Goal: Task Accomplishment & Management: Manage account settings

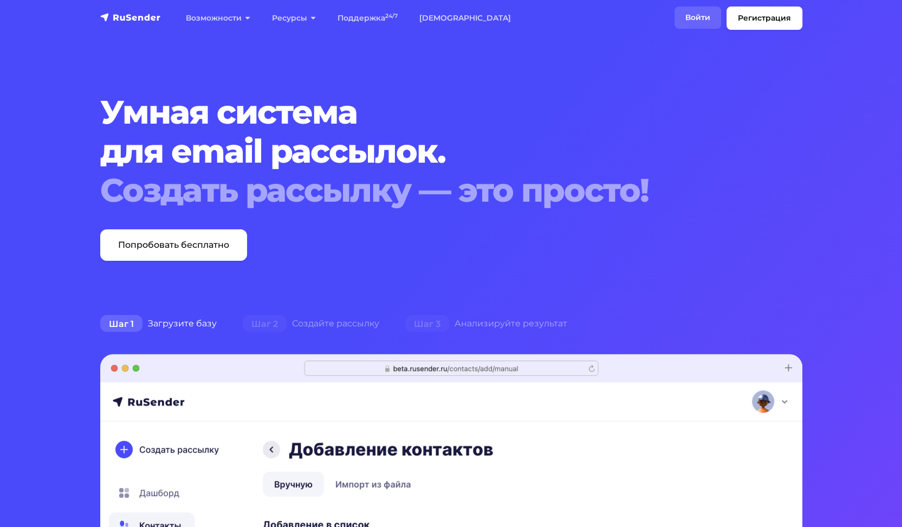
click at [690, 17] on link "Войти" at bounding box center [697, 18] width 47 height 22
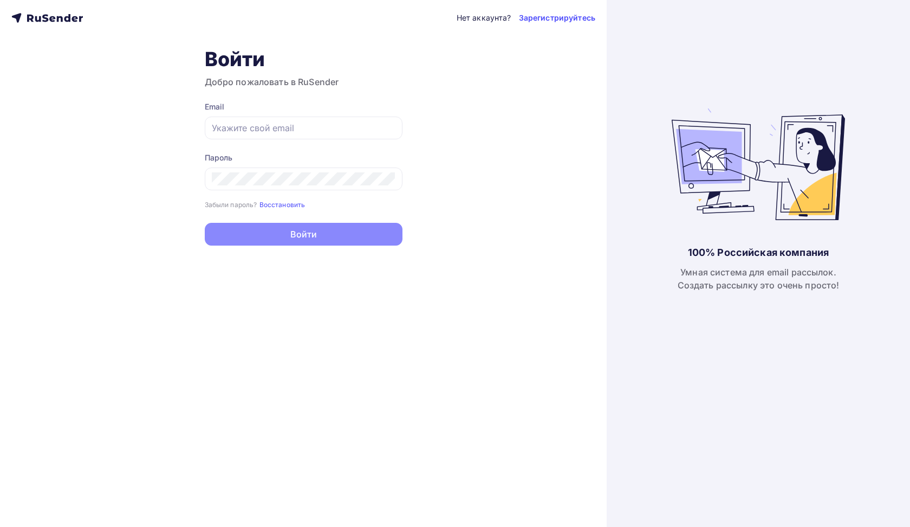
type input "[EMAIL_ADDRESS][DOMAIN_NAME]"
click at [378, 232] on button "Войти" at bounding box center [304, 234] width 198 height 23
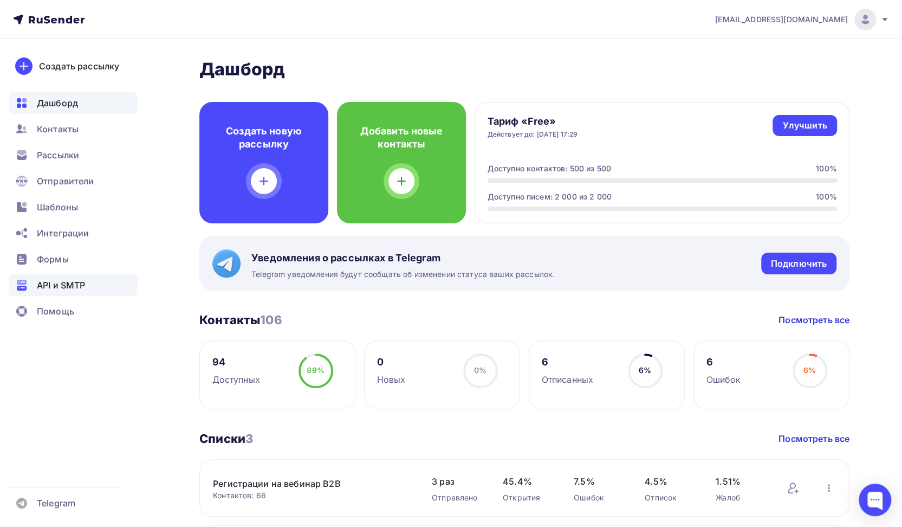
click at [62, 280] on span "API и SMTP" at bounding box center [61, 284] width 48 height 13
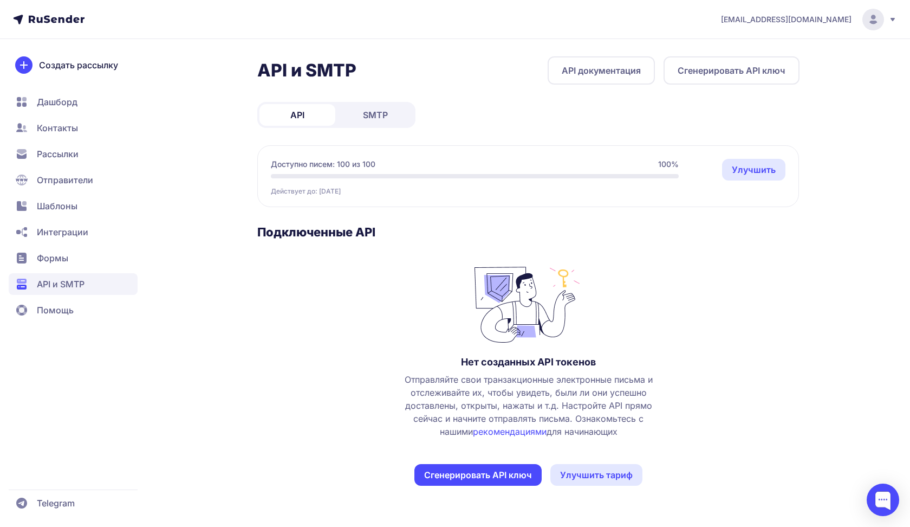
click at [63, 133] on span "Контакты" at bounding box center [57, 127] width 41 height 13
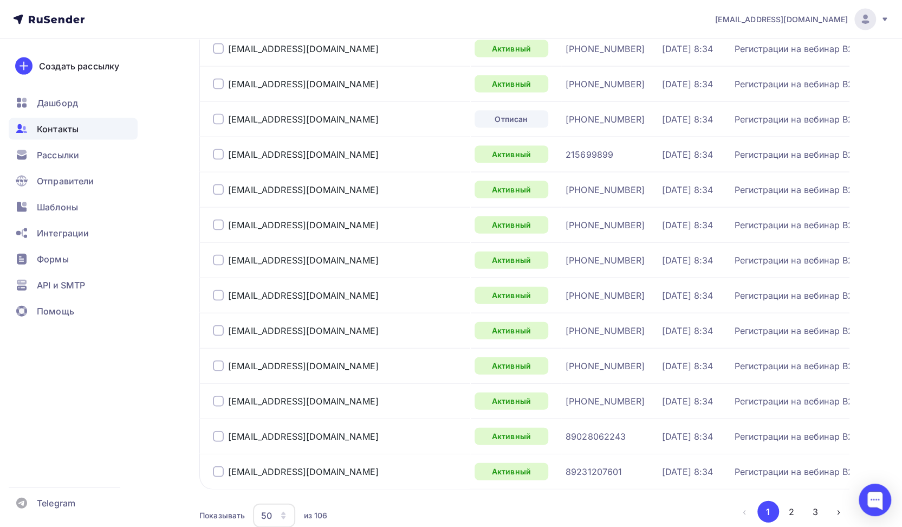
scroll to position [1540, 0]
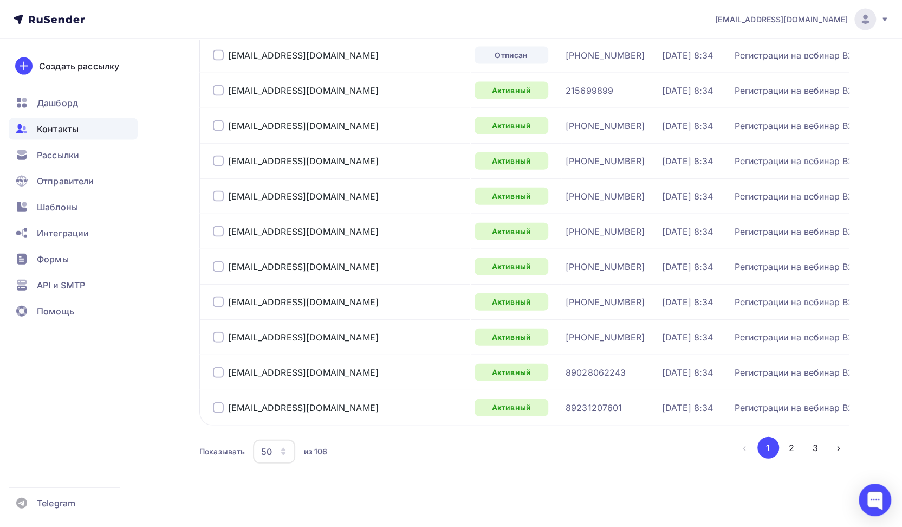
click at [790, 439] on button "2" at bounding box center [792, 448] width 22 height 22
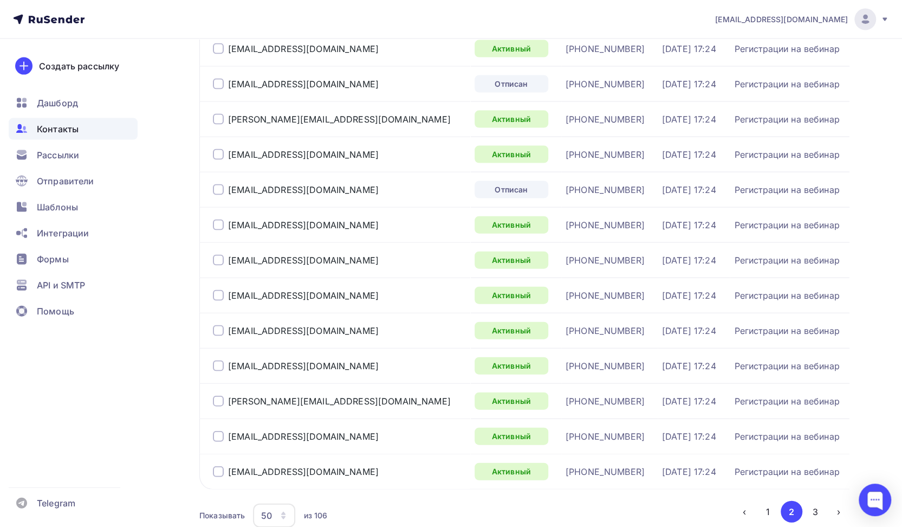
scroll to position [1548, 0]
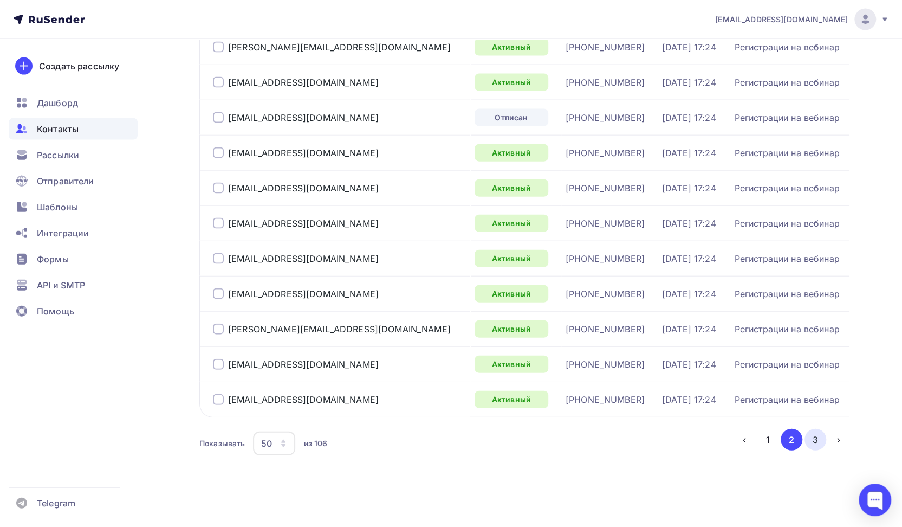
click at [821, 440] on button "3" at bounding box center [815, 439] width 22 height 22
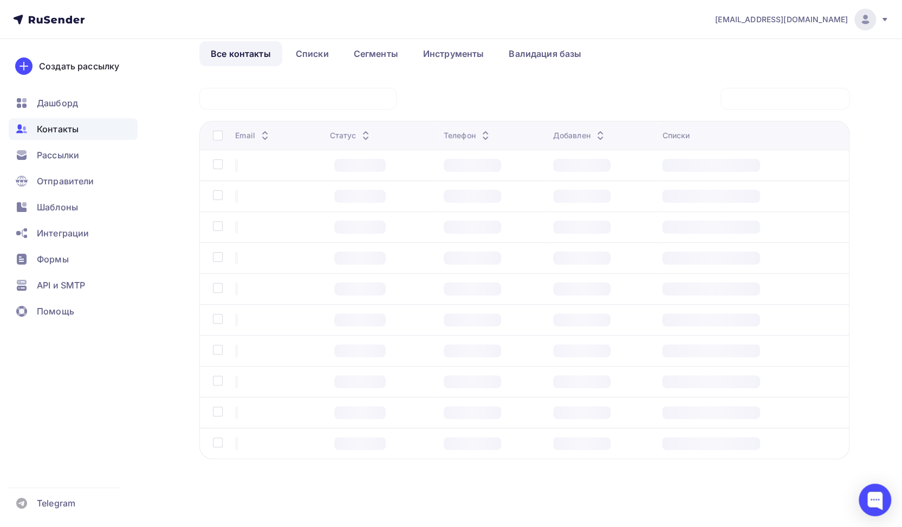
scroll to position [0, 0]
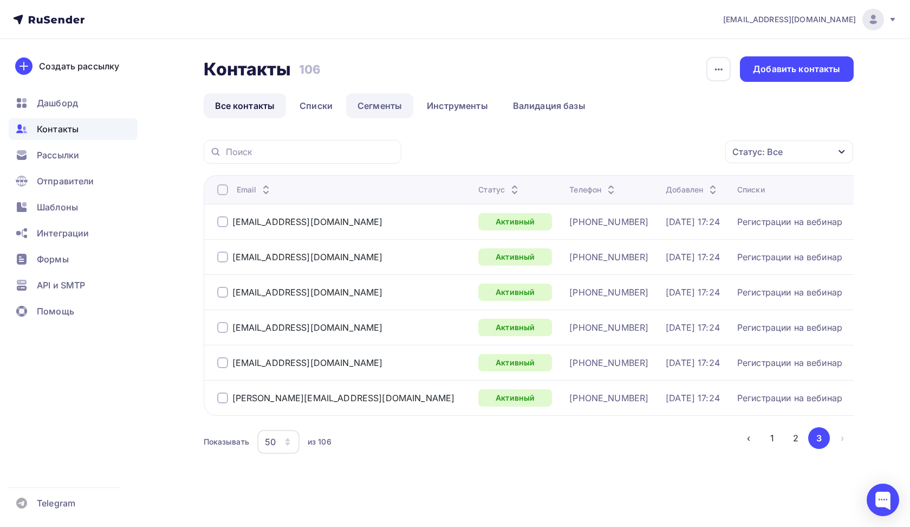
click at [382, 104] on link "Сегменты" at bounding box center [379, 105] width 67 height 25
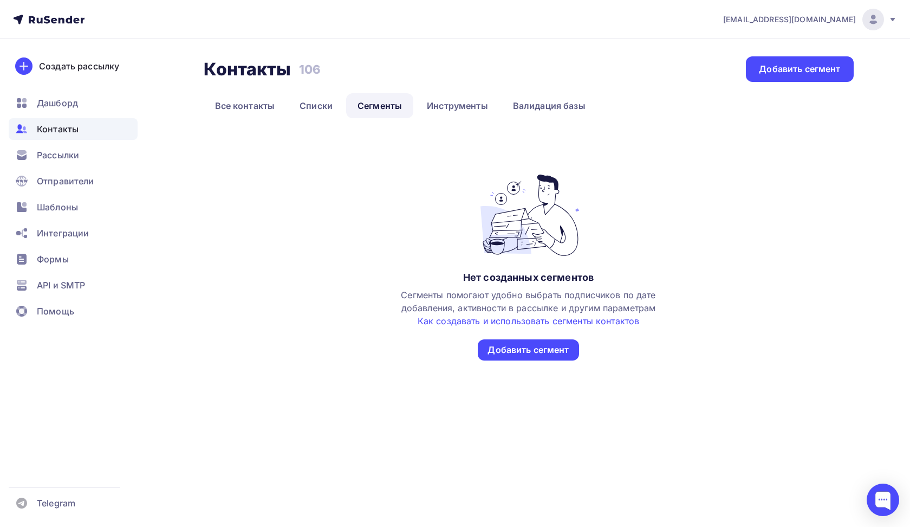
click at [344, 104] on li "Списки" at bounding box center [317, 105] width 58 height 25
click at [327, 103] on link "Списки" at bounding box center [316, 105] width 56 height 25
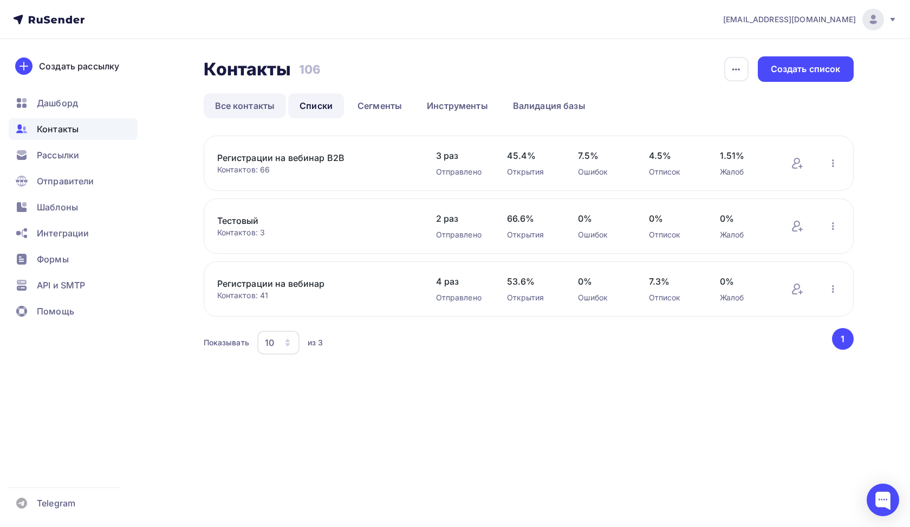
click at [275, 104] on link "Все контакты" at bounding box center [245, 105] width 83 height 25
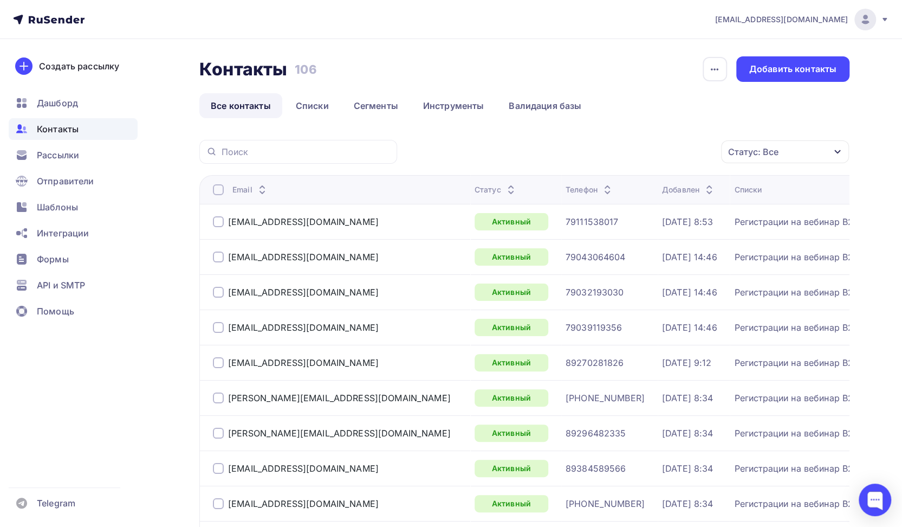
click at [840, 152] on icon "button" at bounding box center [837, 151] width 9 height 9
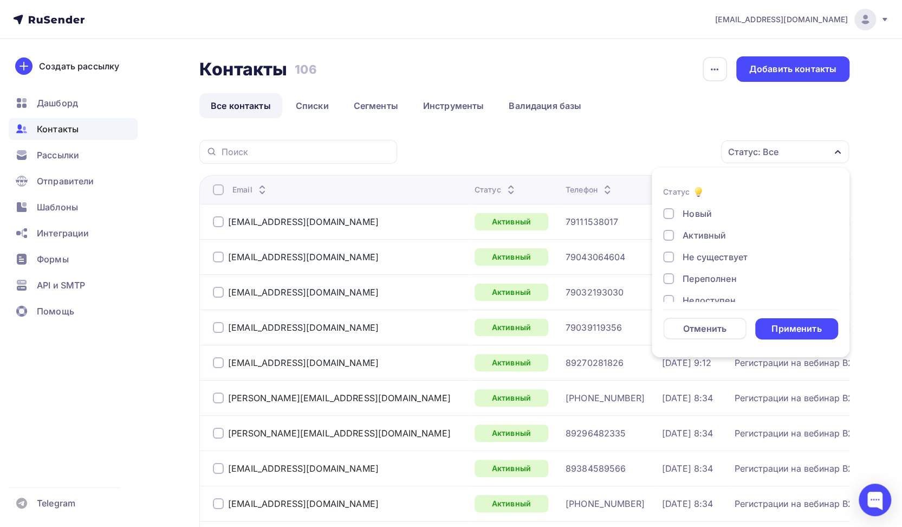
click at [840, 152] on icon "button" at bounding box center [837, 151] width 9 height 9
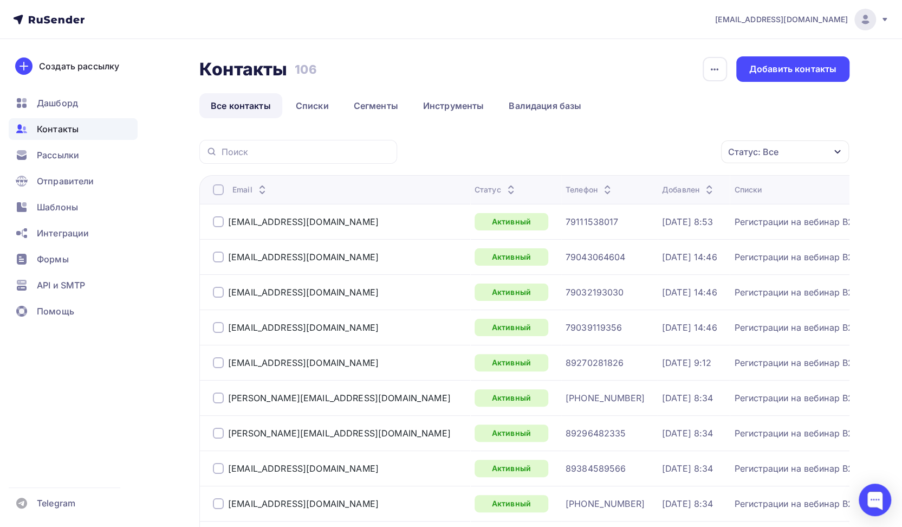
click at [840, 152] on icon "button" at bounding box center [837, 151] width 9 height 9
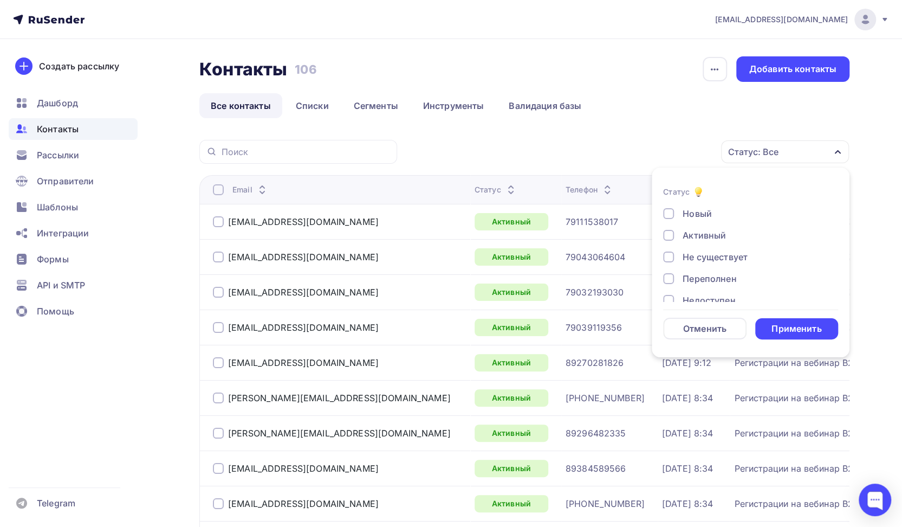
click at [696, 232] on div "Активный" at bounding box center [704, 235] width 43 height 13
click at [795, 329] on div "Применить" at bounding box center [796, 328] width 50 height 12
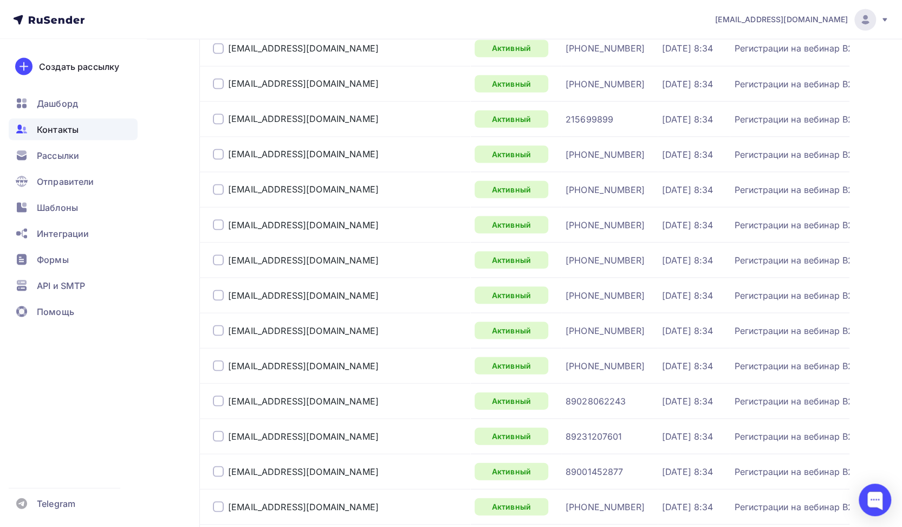
scroll to position [1408, 0]
